Goal: Task Accomplishment & Management: Manage account settings

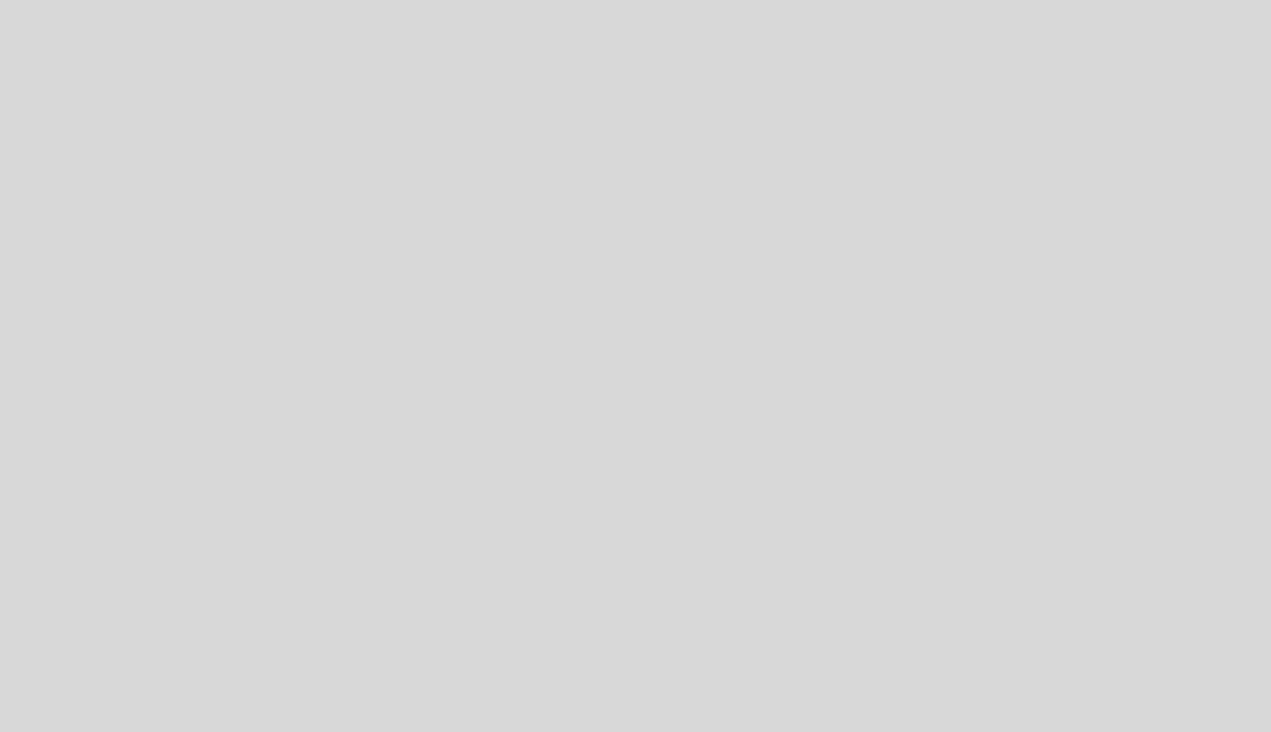
select select "es"
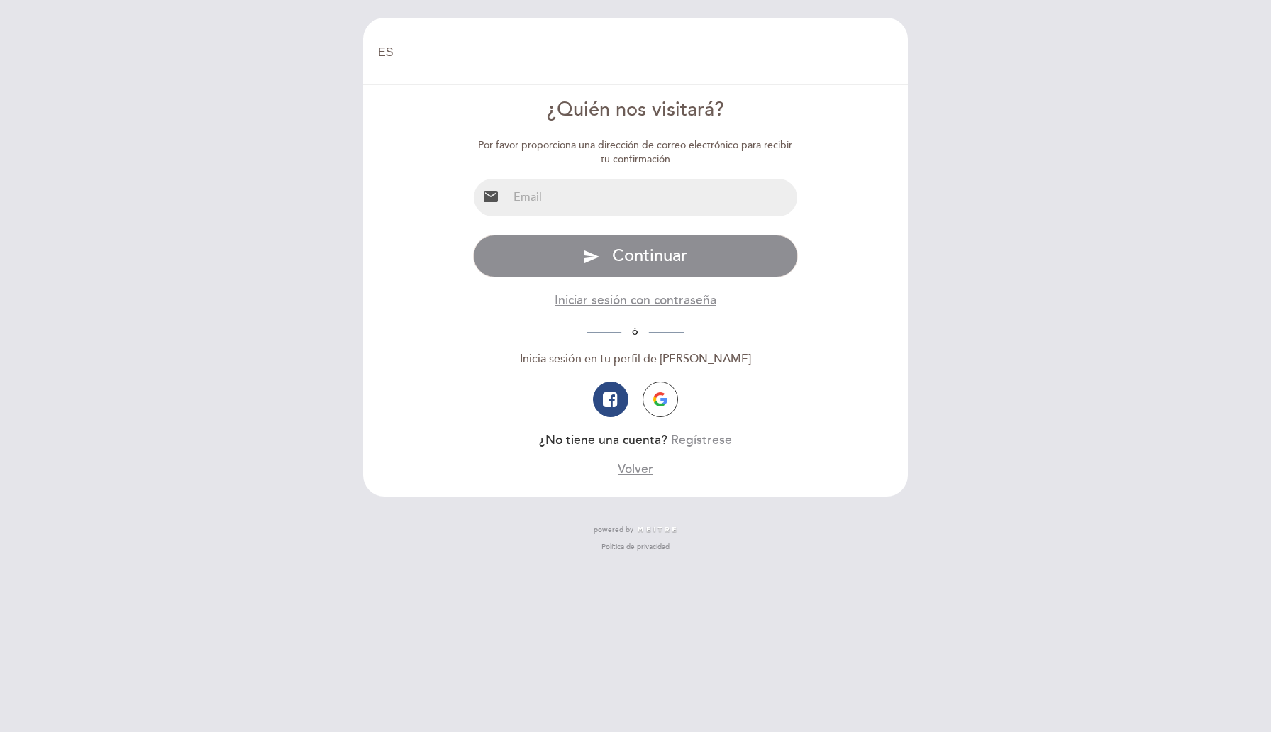
click at [579, 206] on input "email" at bounding box center [653, 198] width 290 height 38
type input "[EMAIL_ADDRESS][DOMAIN_NAME]"
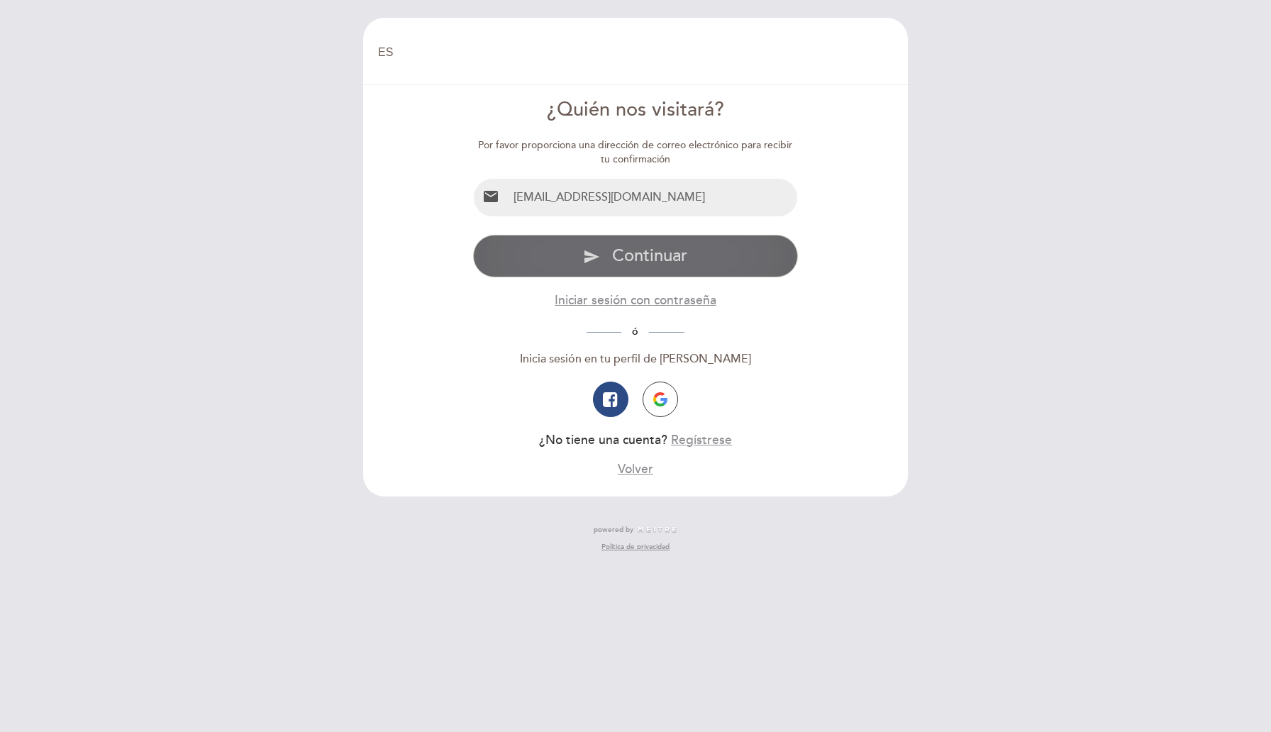
click at [678, 251] on span "Continuar" at bounding box center [649, 255] width 75 height 21
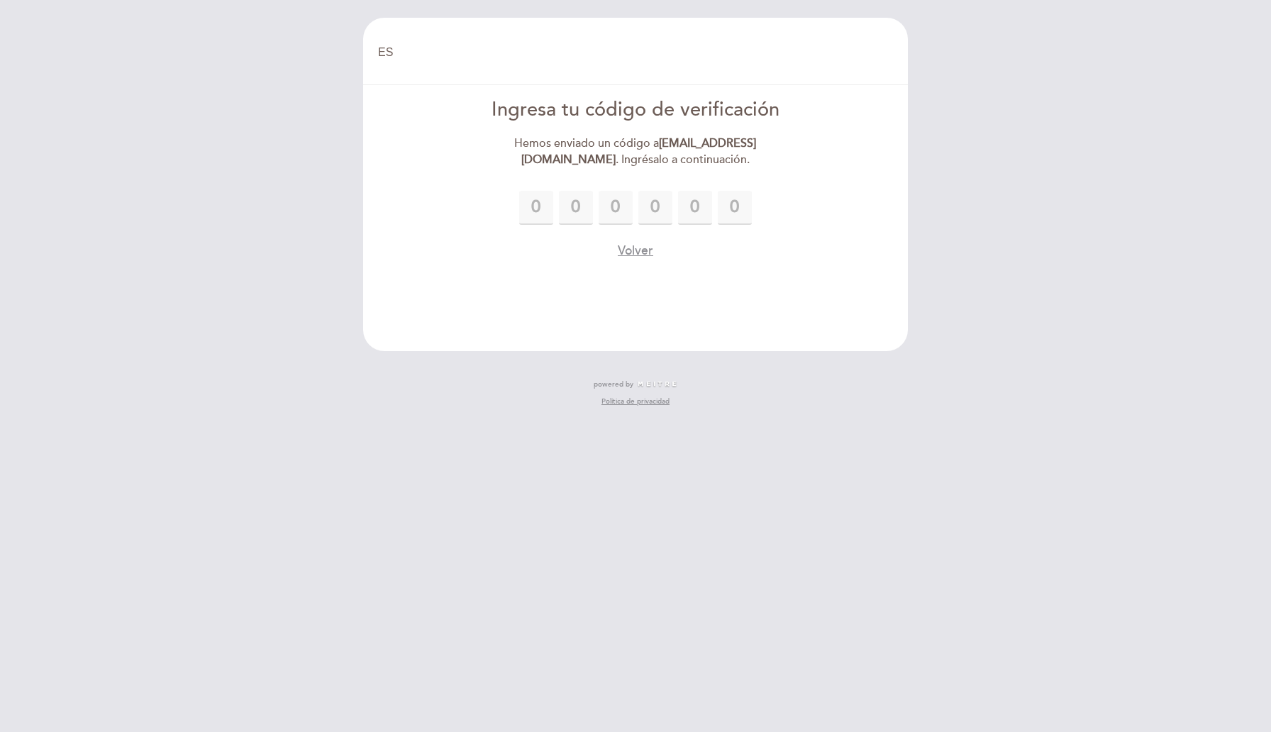
type input "9"
type input "0"
type input "6"
type input "8"
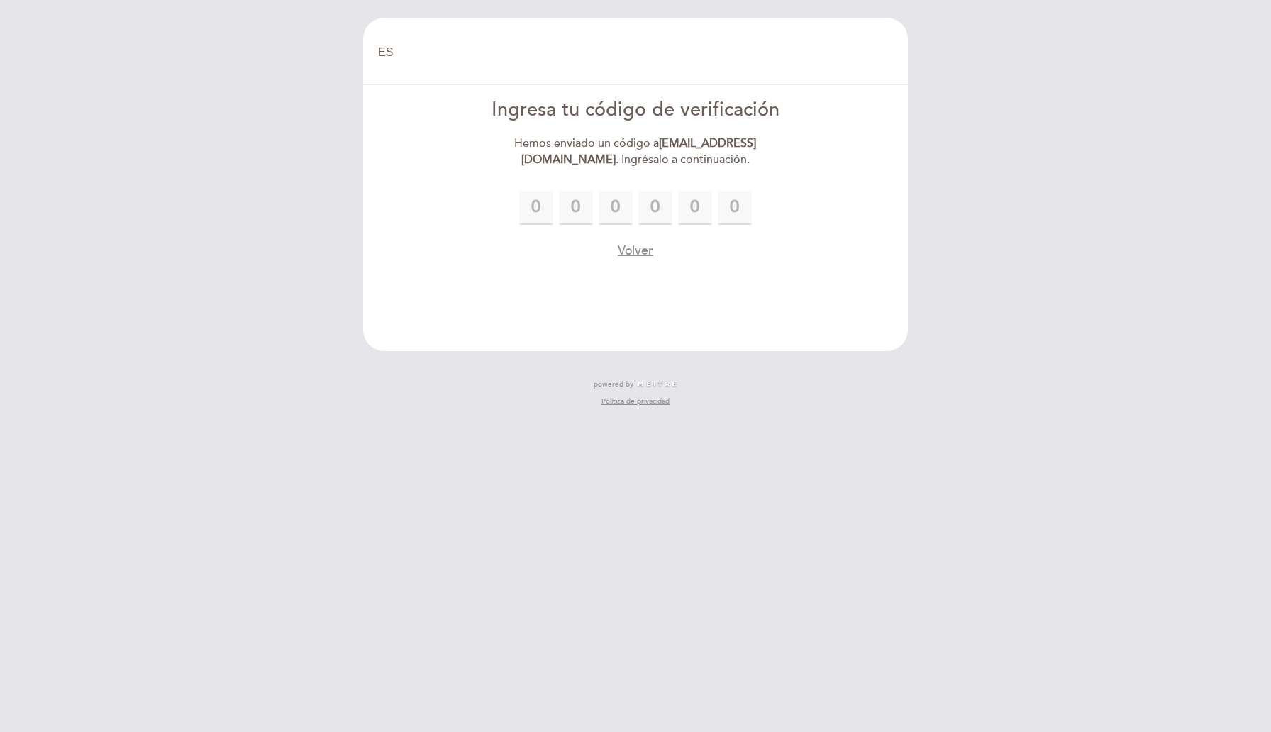
type input "0"
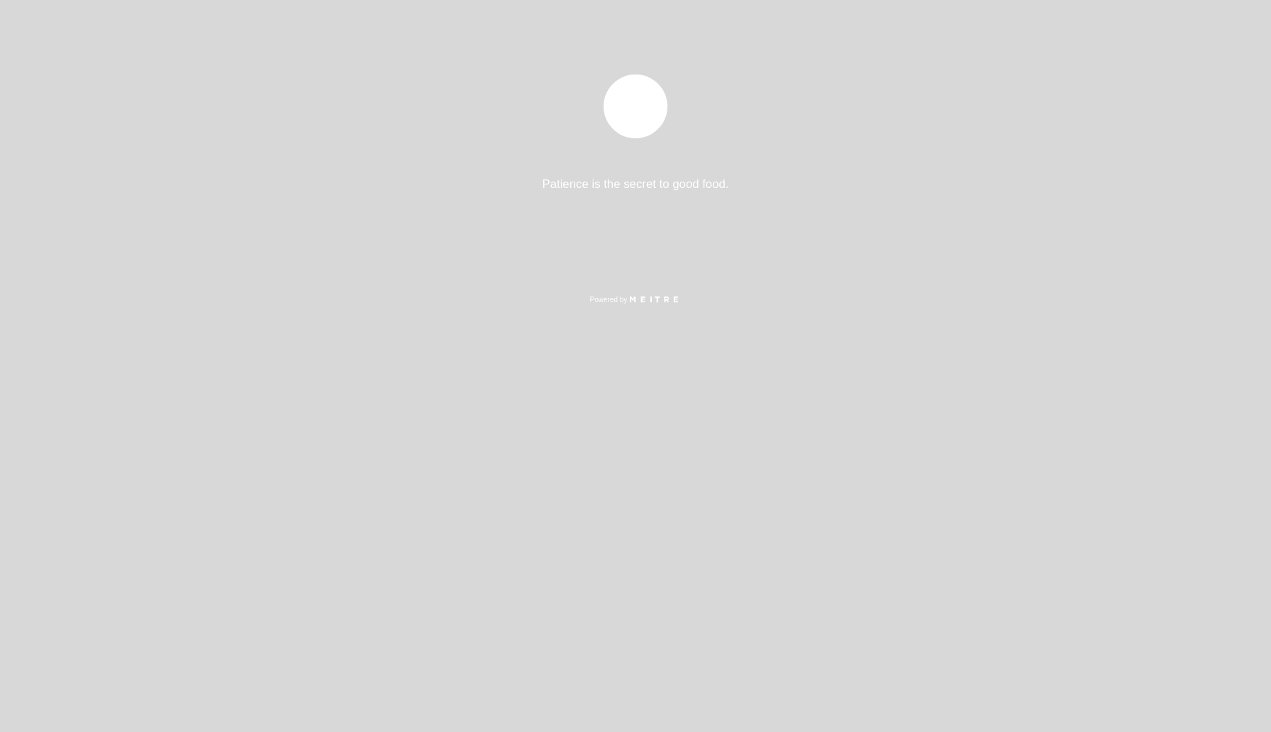
select select "es"
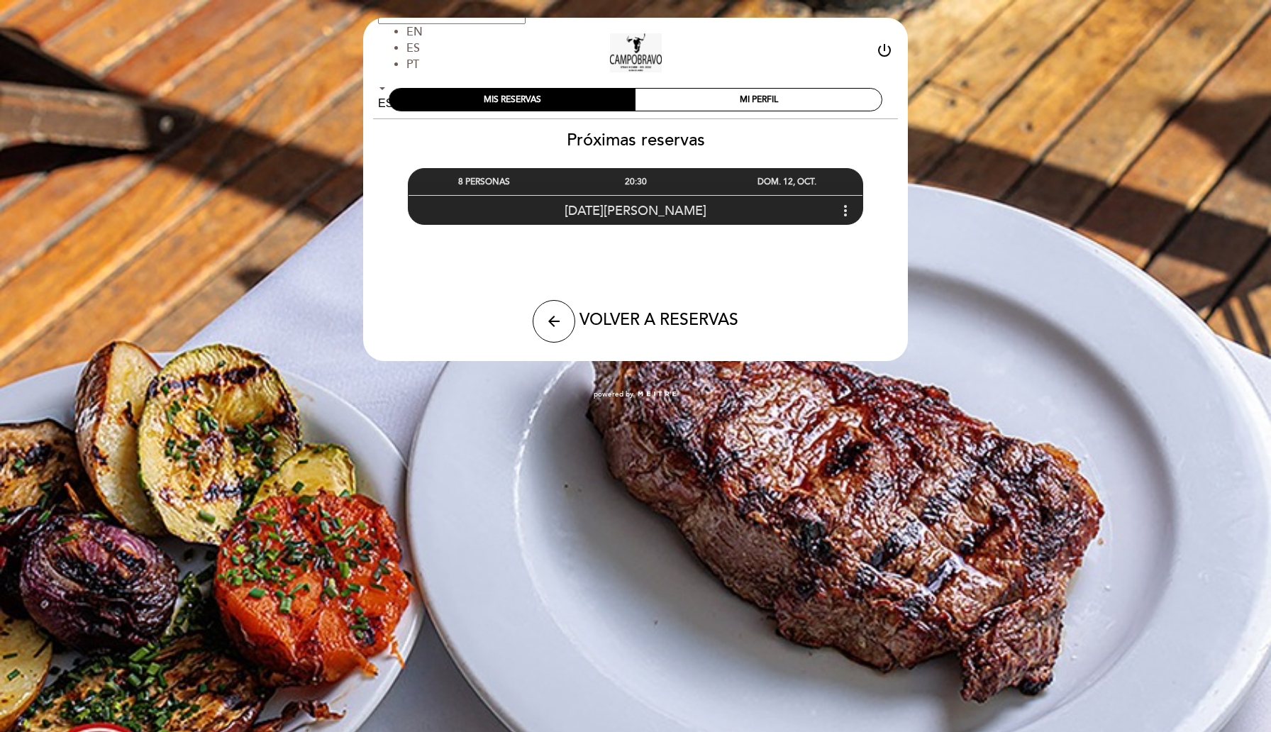
click at [834, 211] on div "Lucia Paz more_vert" at bounding box center [636, 210] width 454 height 31
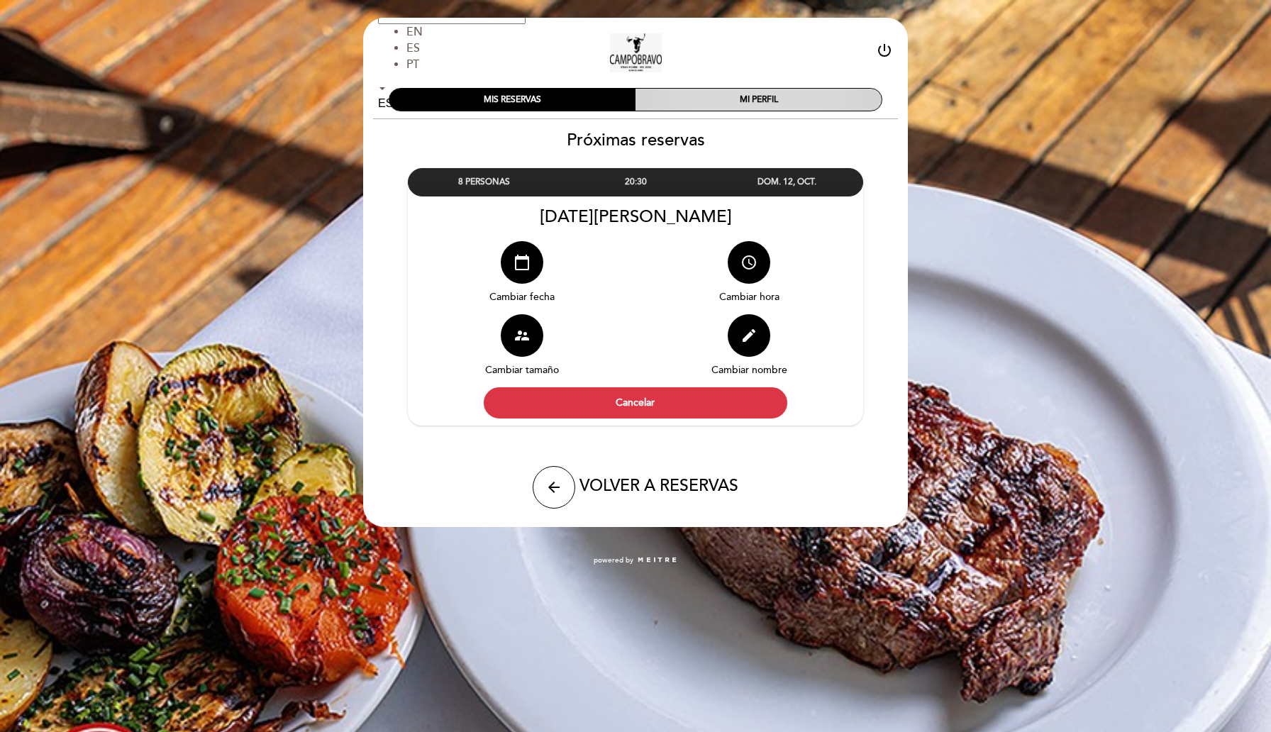
click at [807, 94] on div "MI PERFIL" at bounding box center [759, 100] width 246 height 22
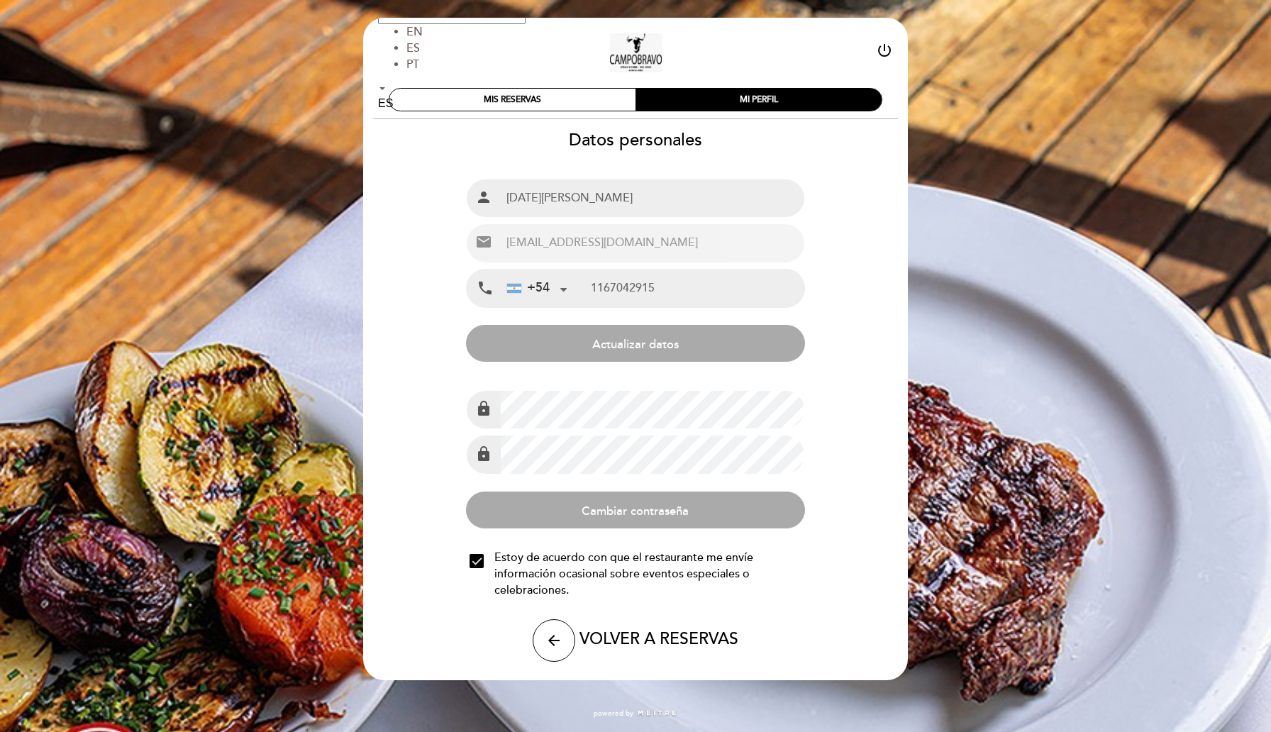
type input "11 6704-2915"
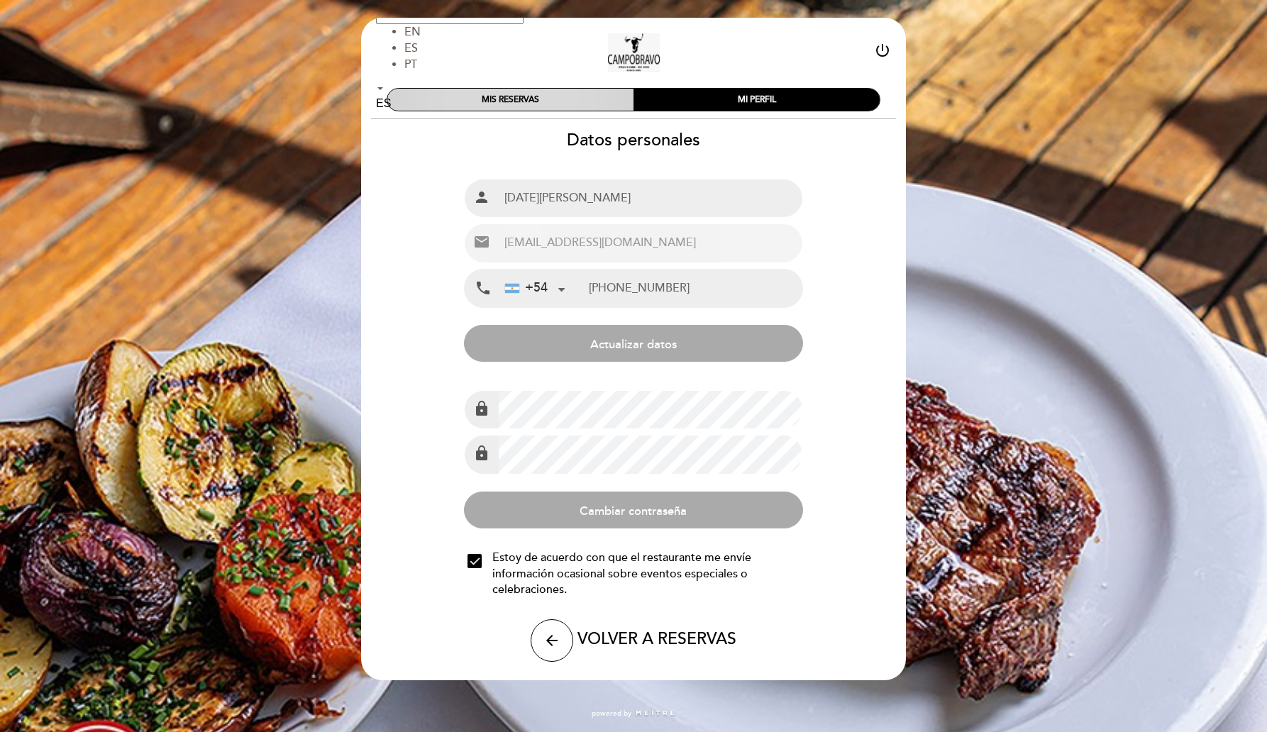
click at [521, 102] on div "MIS RESERVAS" at bounding box center [510, 100] width 246 height 22
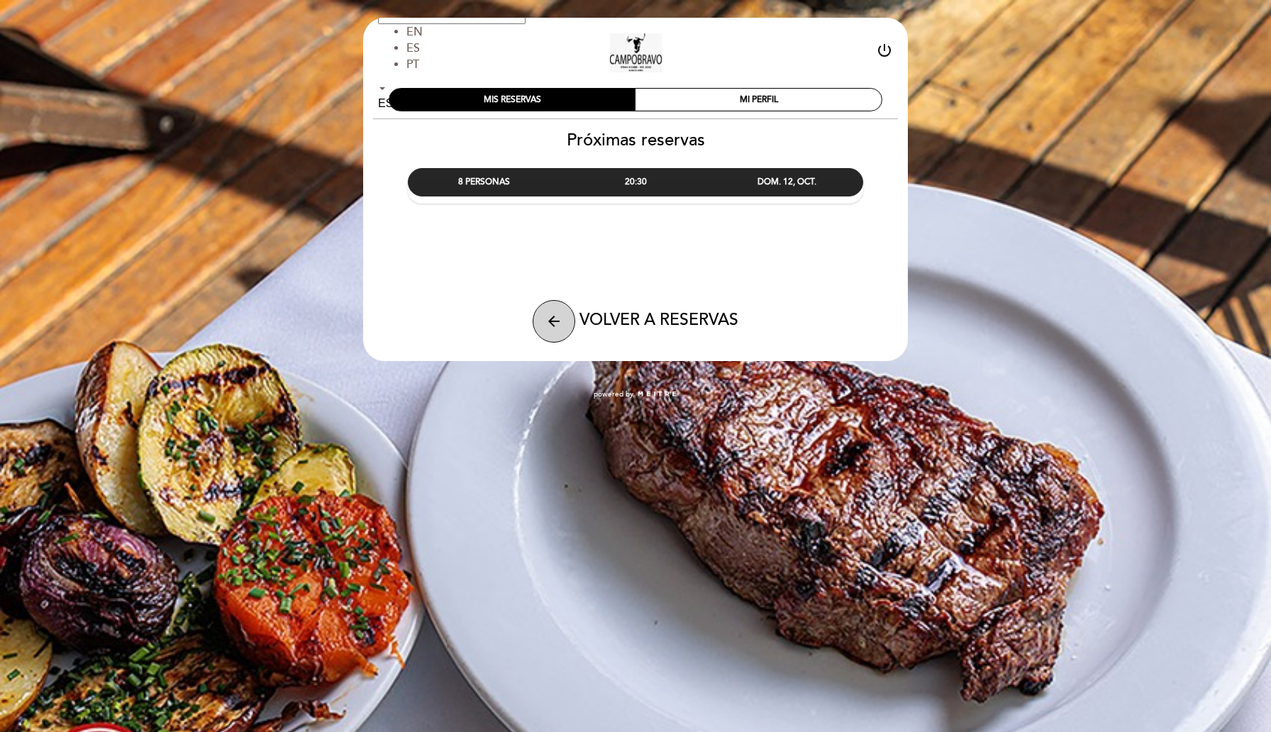
click at [554, 333] on button "arrow_back" at bounding box center [554, 321] width 43 height 43
select select "es"
